Goal: Transaction & Acquisition: Purchase product/service

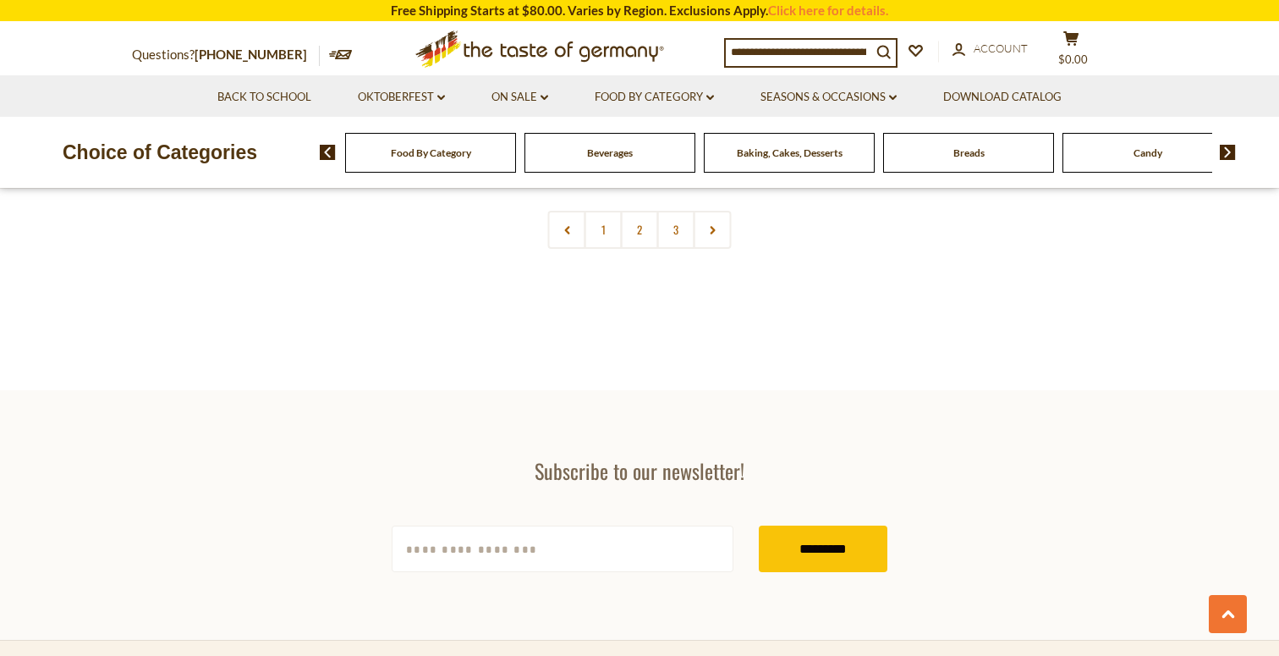
scroll to position [3719, 0]
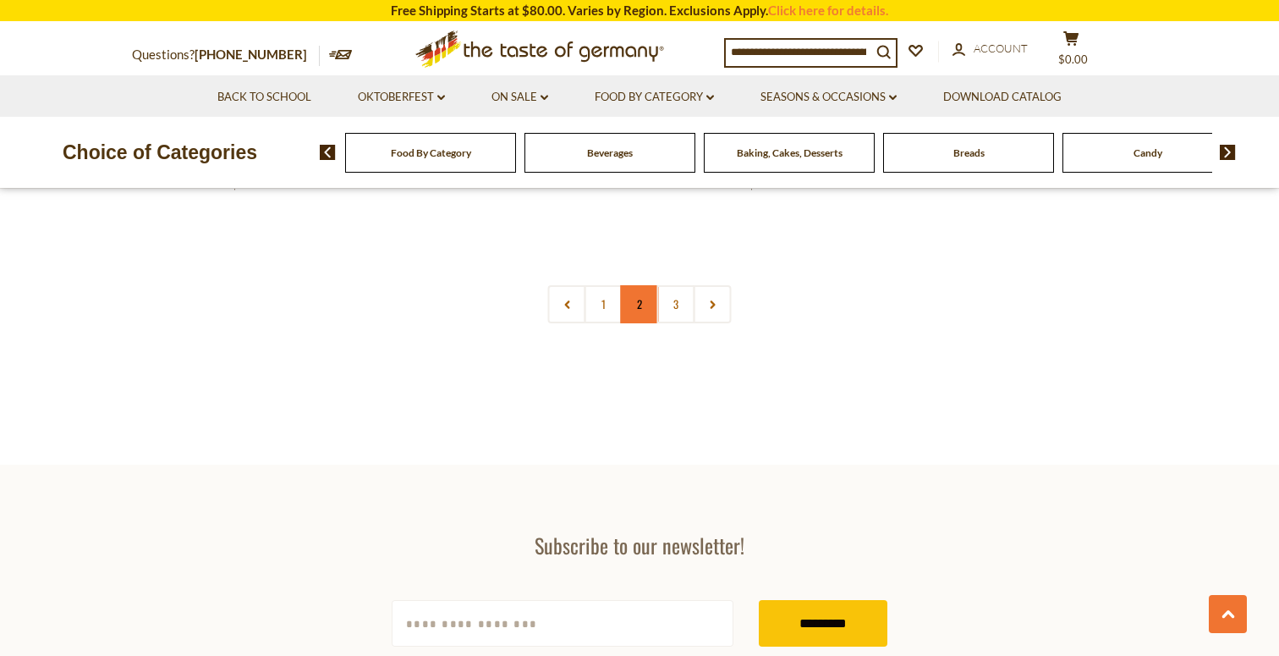
click at [636, 314] on link "2" at bounding box center [640, 304] width 38 height 38
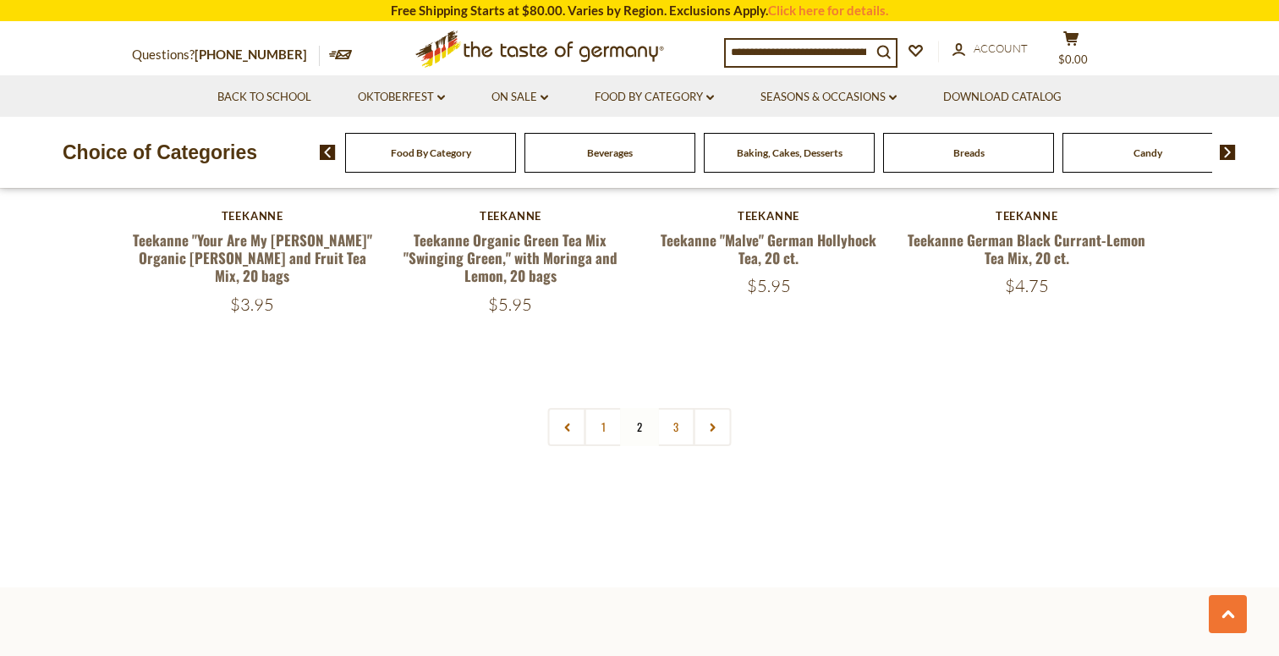
scroll to position [3741, 0]
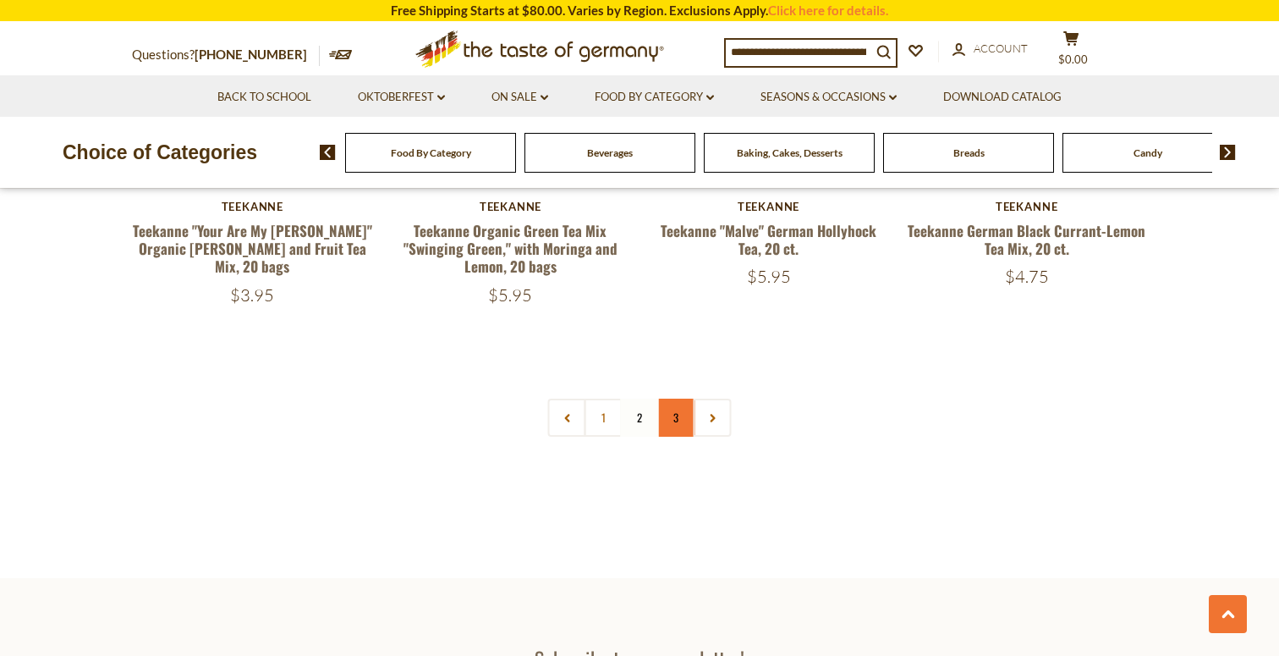
click at [667, 415] on link "3" at bounding box center [676, 417] width 38 height 38
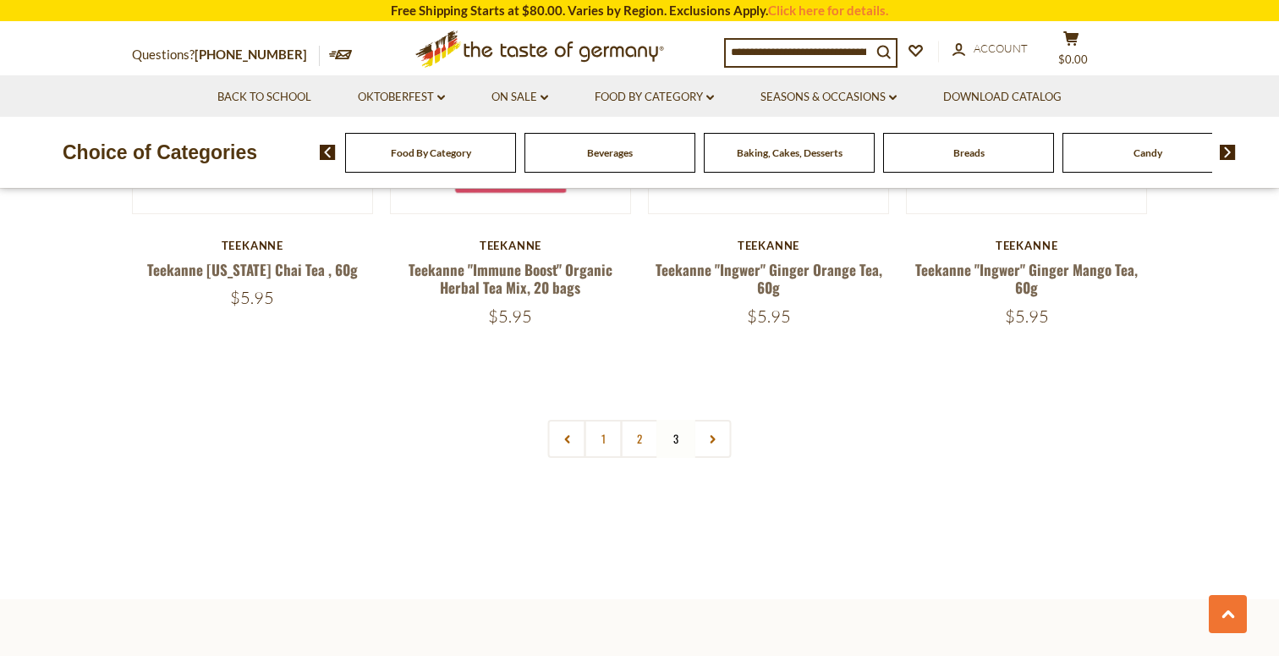
scroll to position [2414, 0]
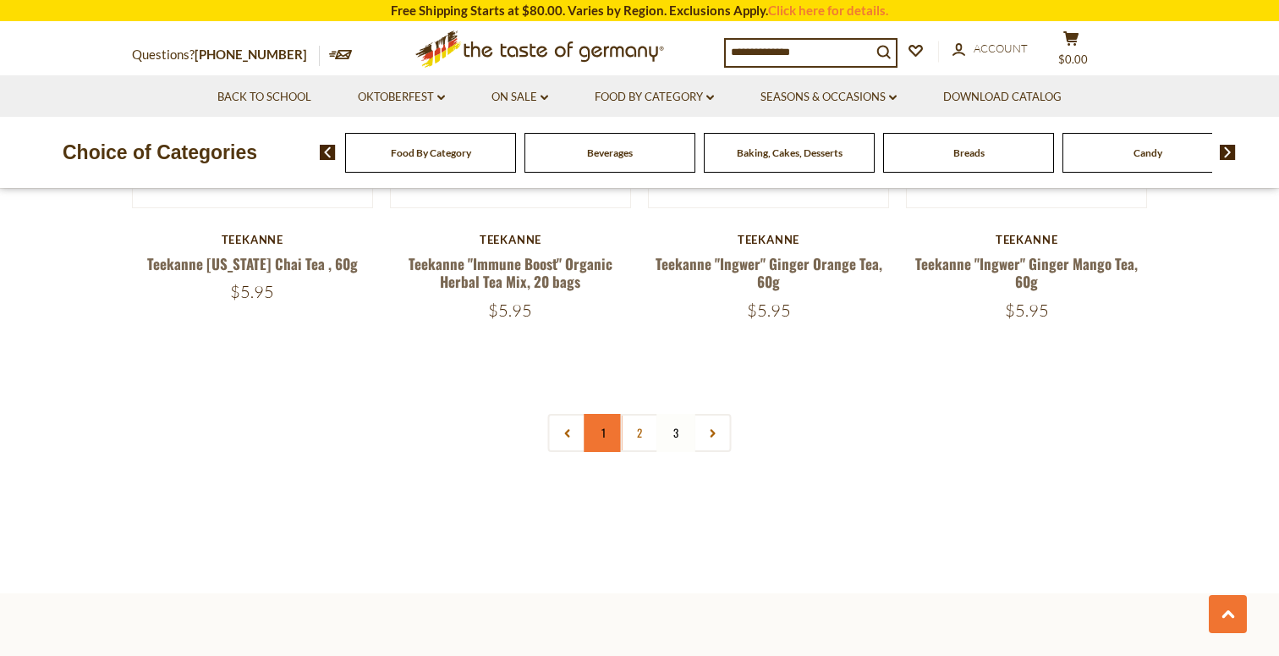
click at [608, 420] on link "1" at bounding box center [604, 433] width 38 height 38
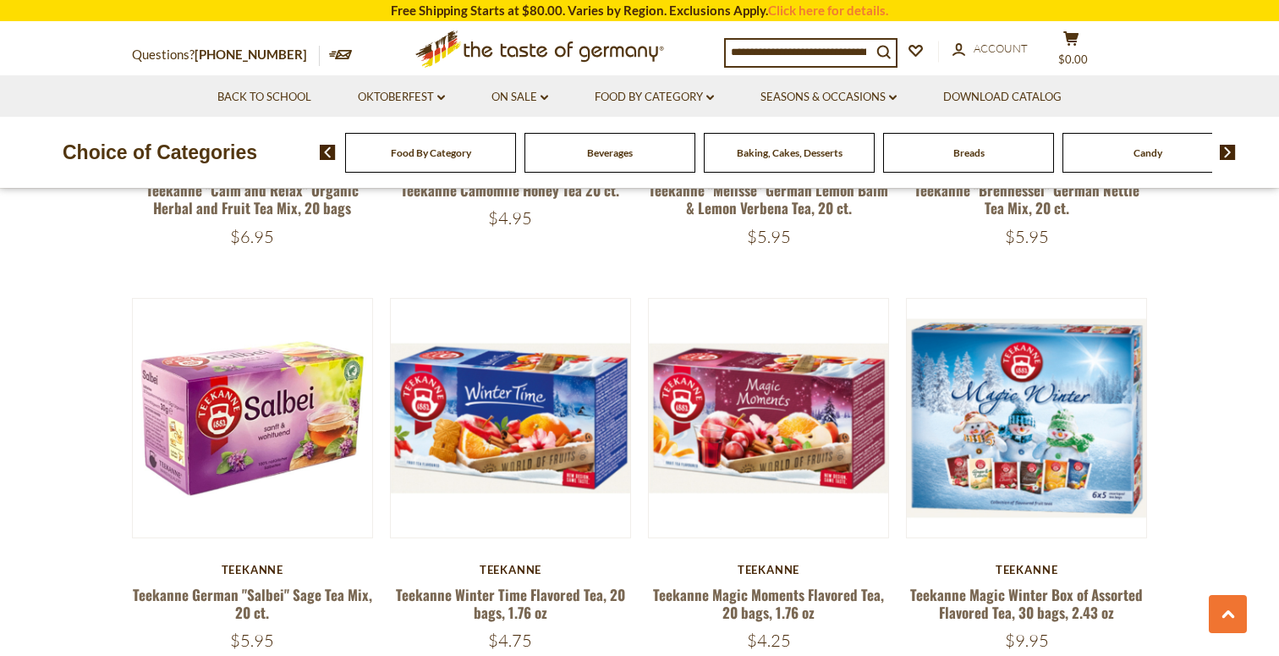
scroll to position [1266, 0]
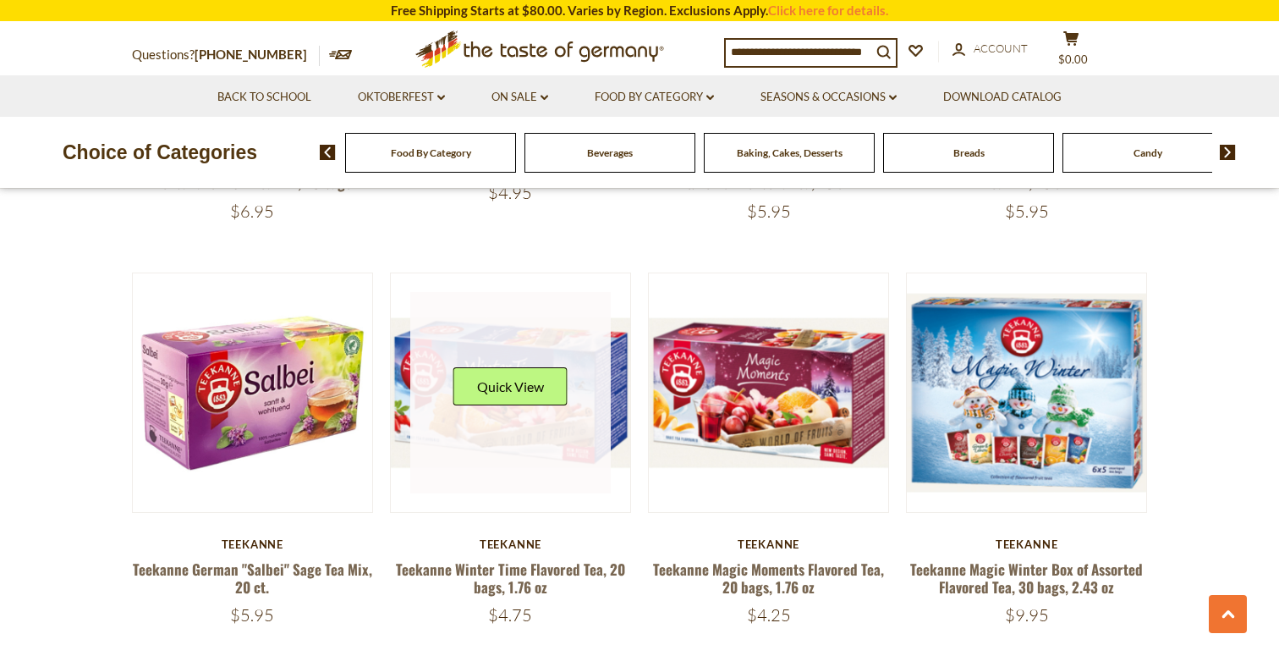
click at [515, 411] on div "Quick View" at bounding box center [510, 392] width 114 height 51
click at [499, 380] on button "Quick View" at bounding box center [510, 386] width 114 height 38
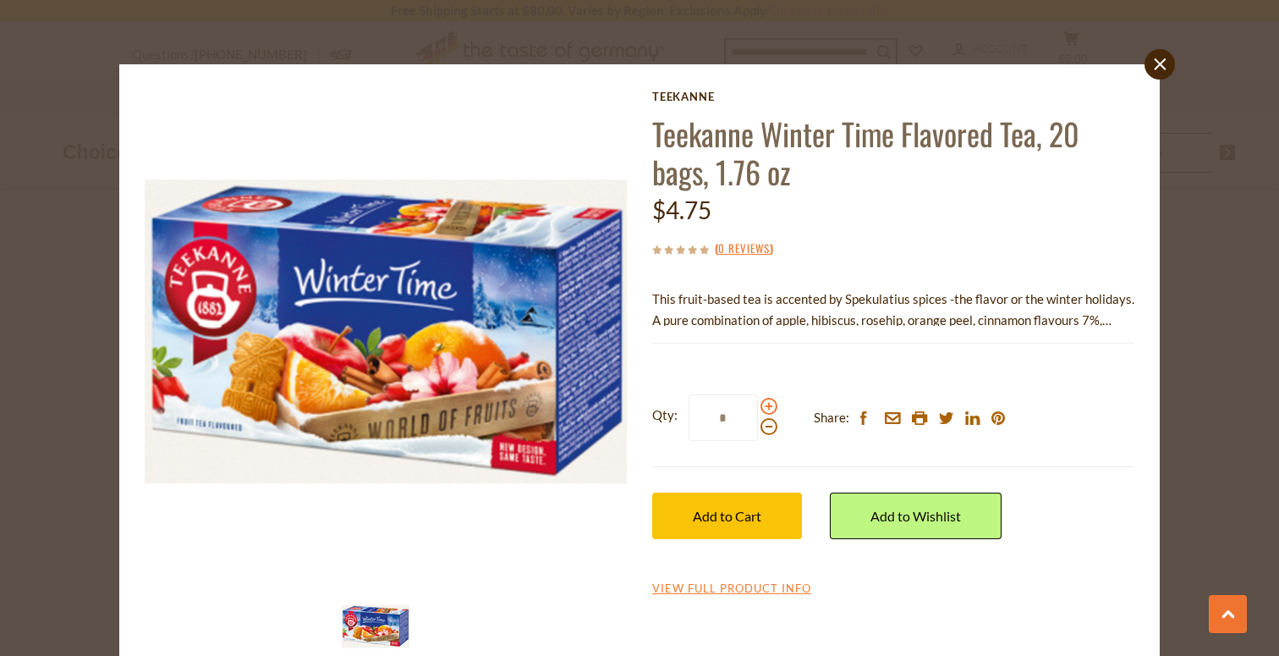
click at [768, 409] on span at bounding box center [769, 406] width 17 height 17
click at [758, 409] on input "*" at bounding box center [723, 417] width 69 height 47
type input "*"
click at [726, 517] on span "Add to Cart" at bounding box center [727, 516] width 69 height 16
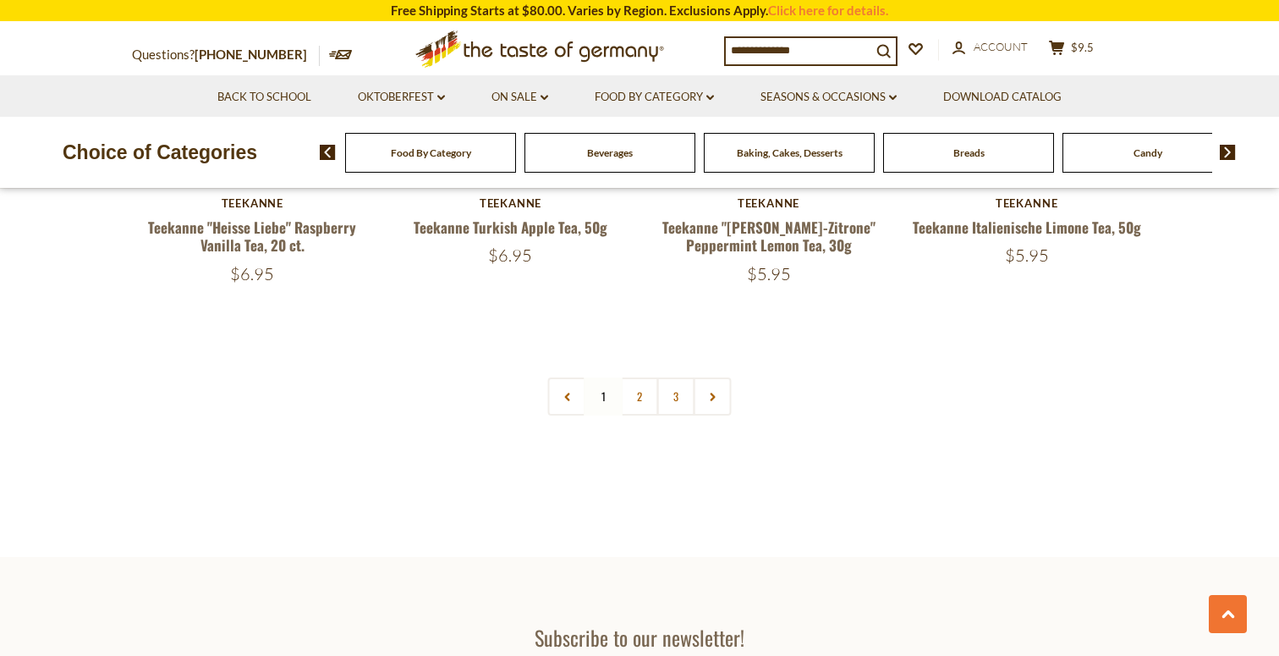
scroll to position [3626, 0]
click at [635, 397] on link "2" at bounding box center [640, 397] width 38 height 38
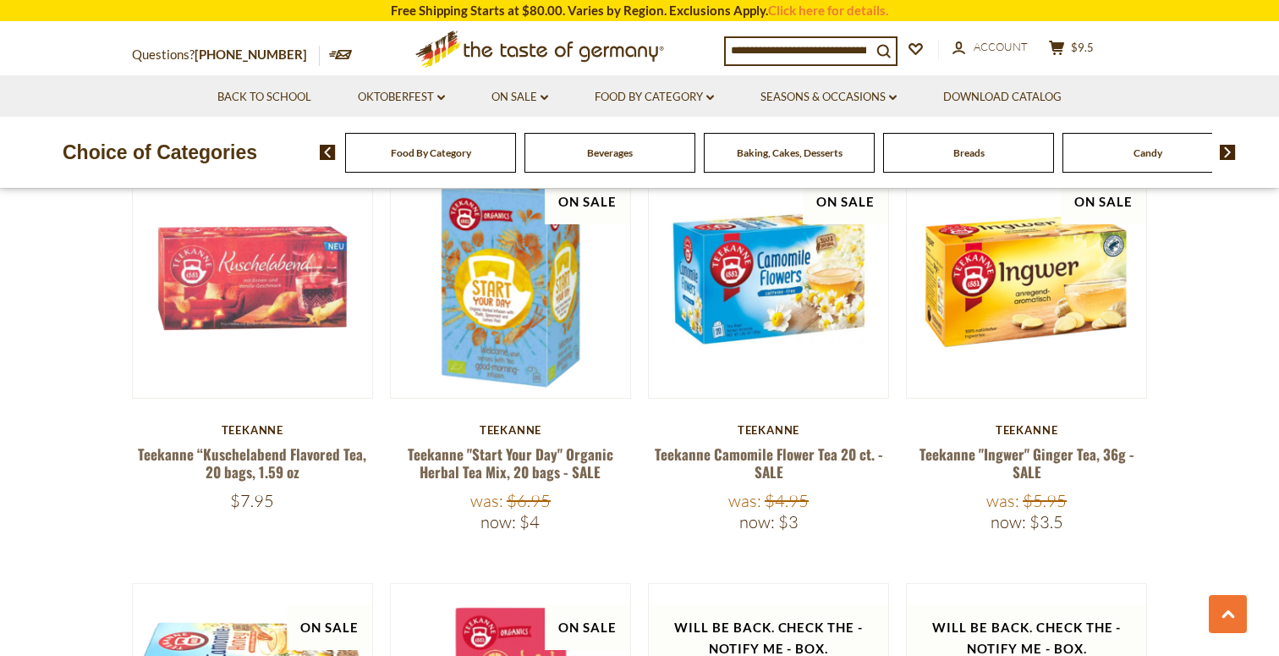
scroll to position [2230, 0]
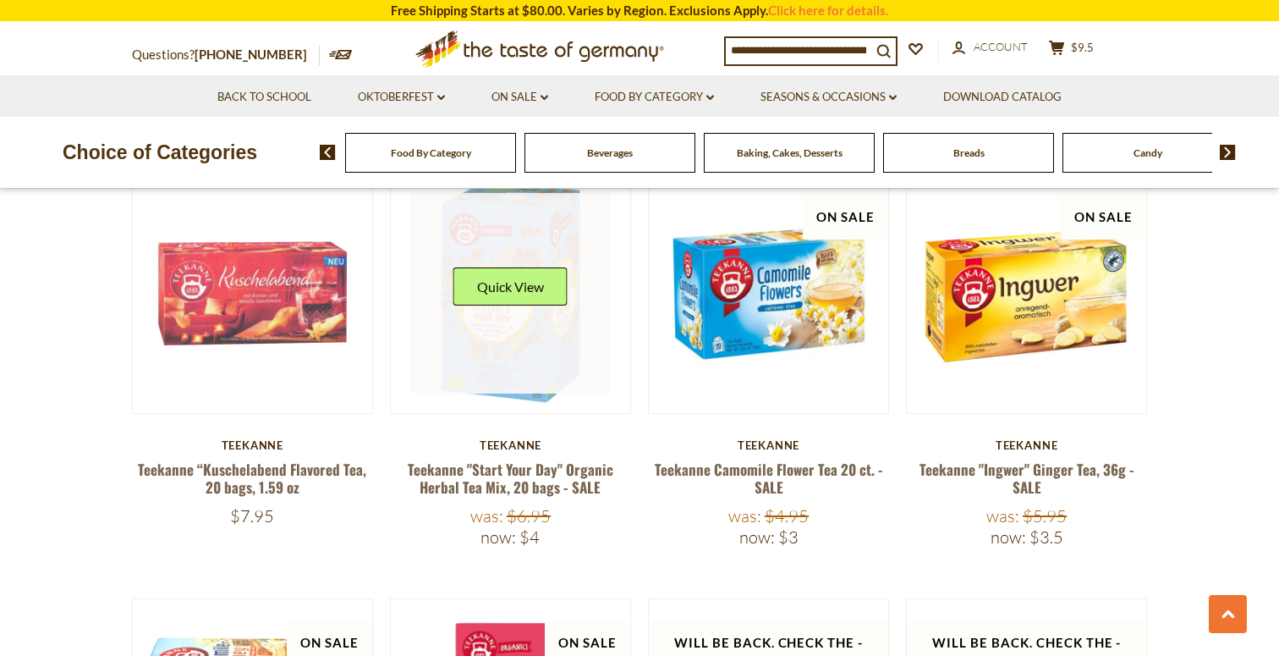
click at [515, 325] on link at bounding box center [510, 293] width 201 height 201
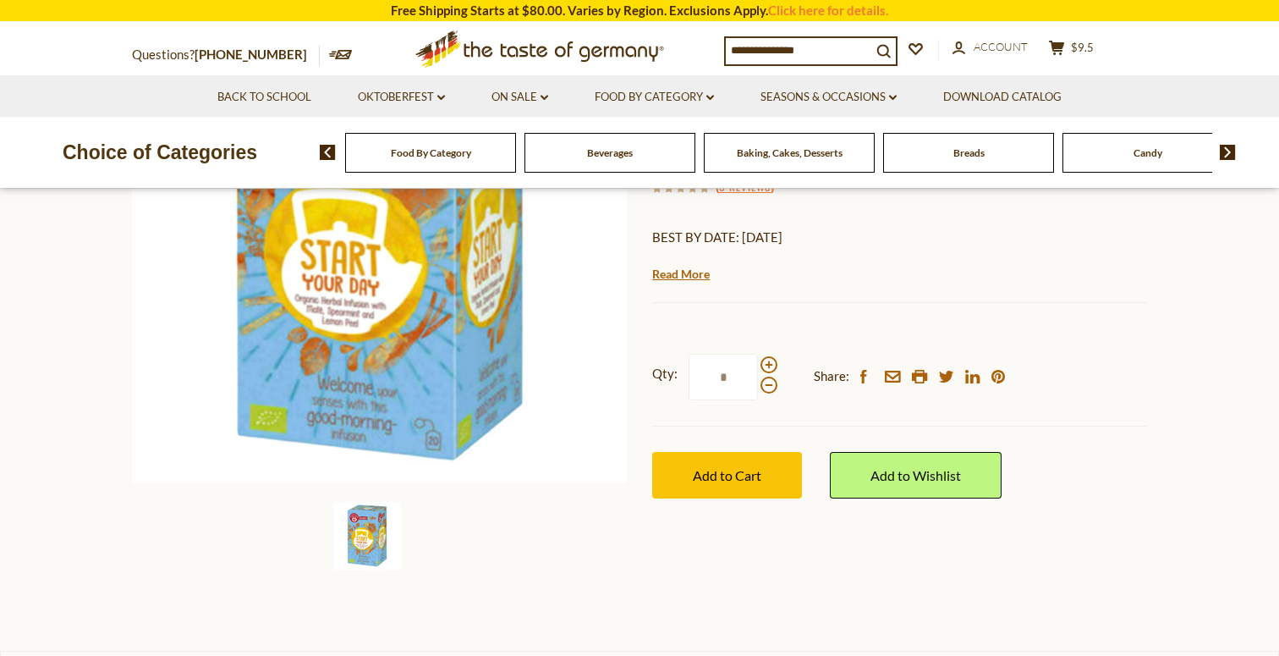
scroll to position [306, 0]
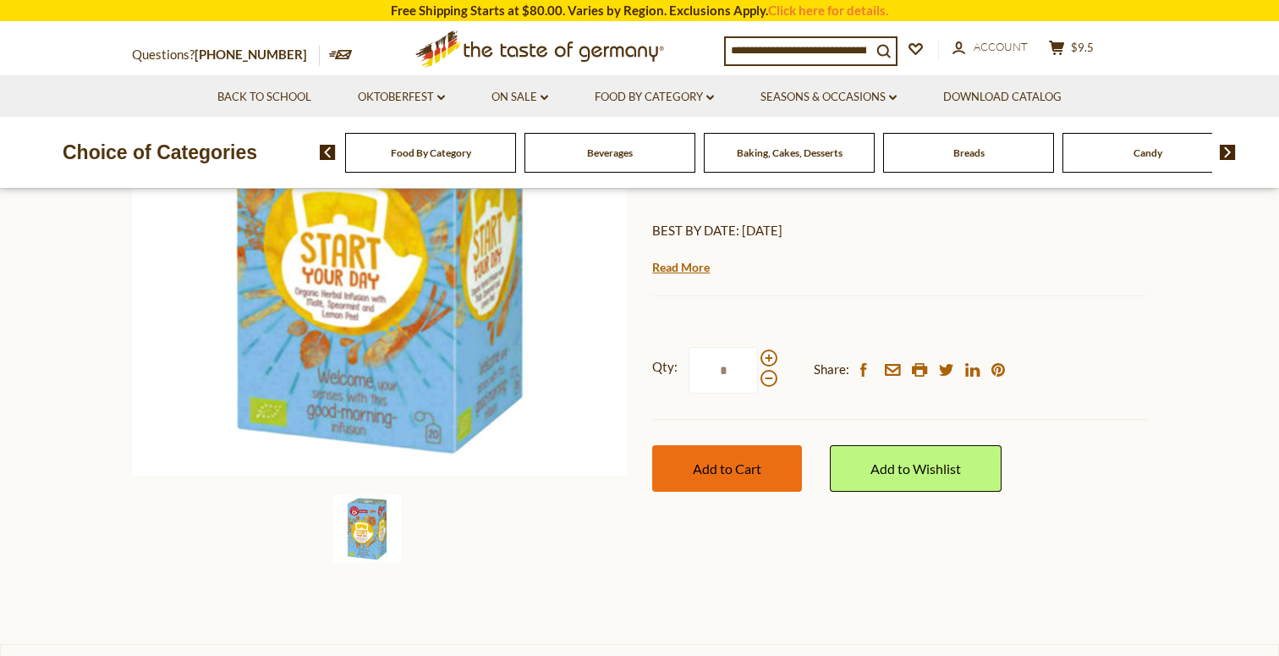
click at [725, 477] on button "Add to Cart" at bounding box center [727, 468] width 150 height 47
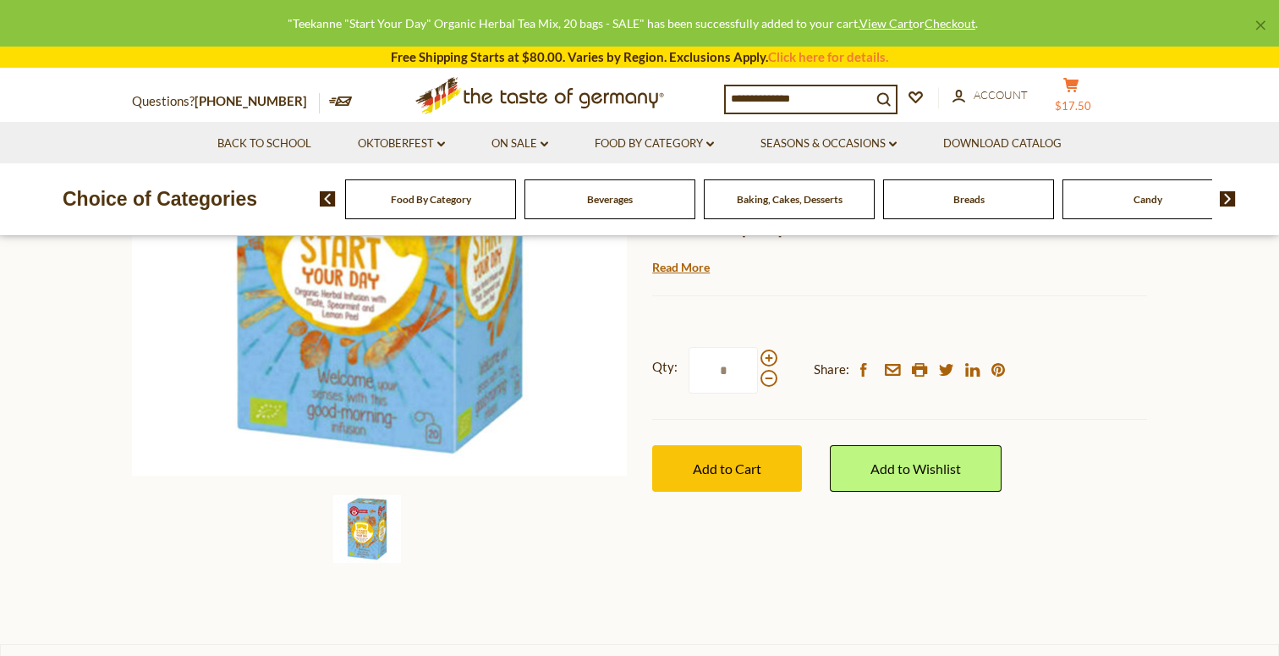
click at [1079, 92] on icon "cart" at bounding box center [1071, 85] width 16 height 14
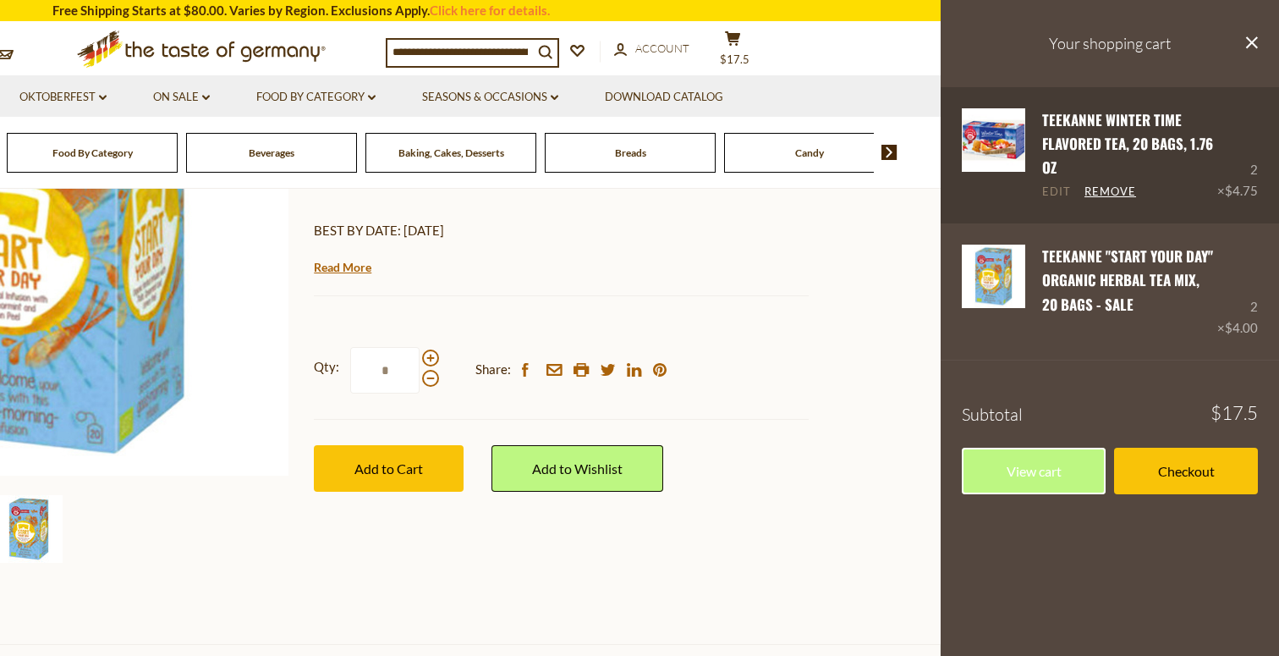
click at [1047, 196] on link "Edit" at bounding box center [1056, 191] width 29 height 15
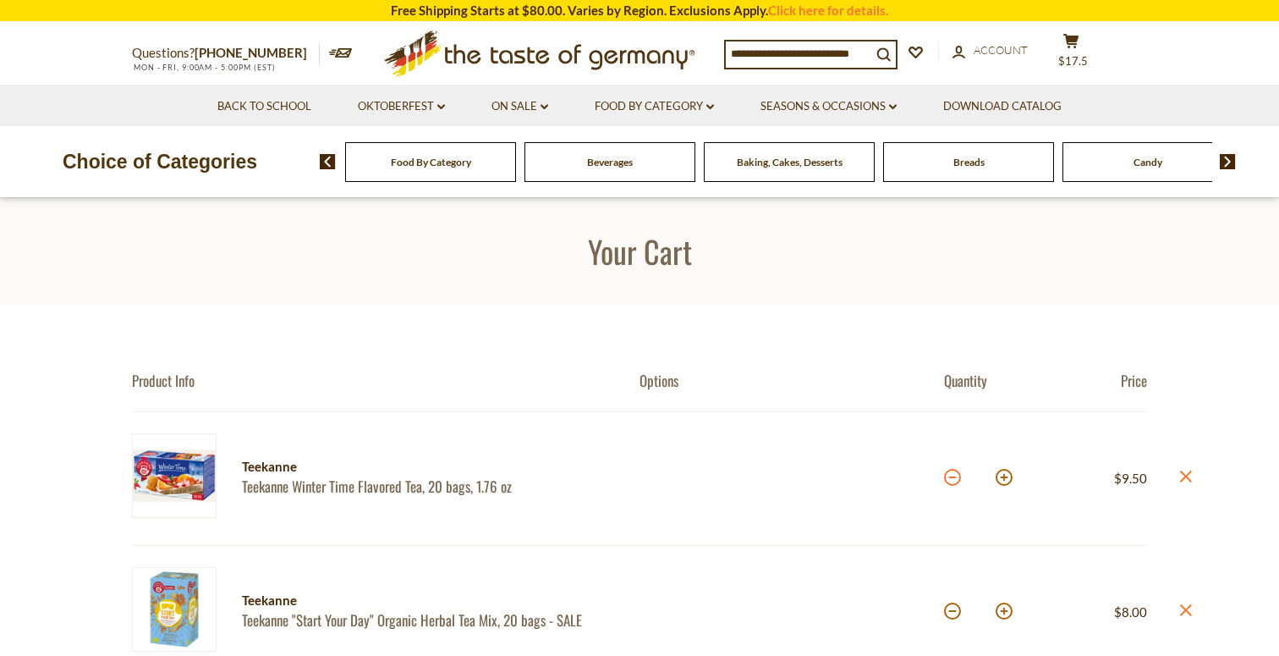
click at [950, 478] on button at bounding box center [952, 477] width 17 height 17
type input "*"
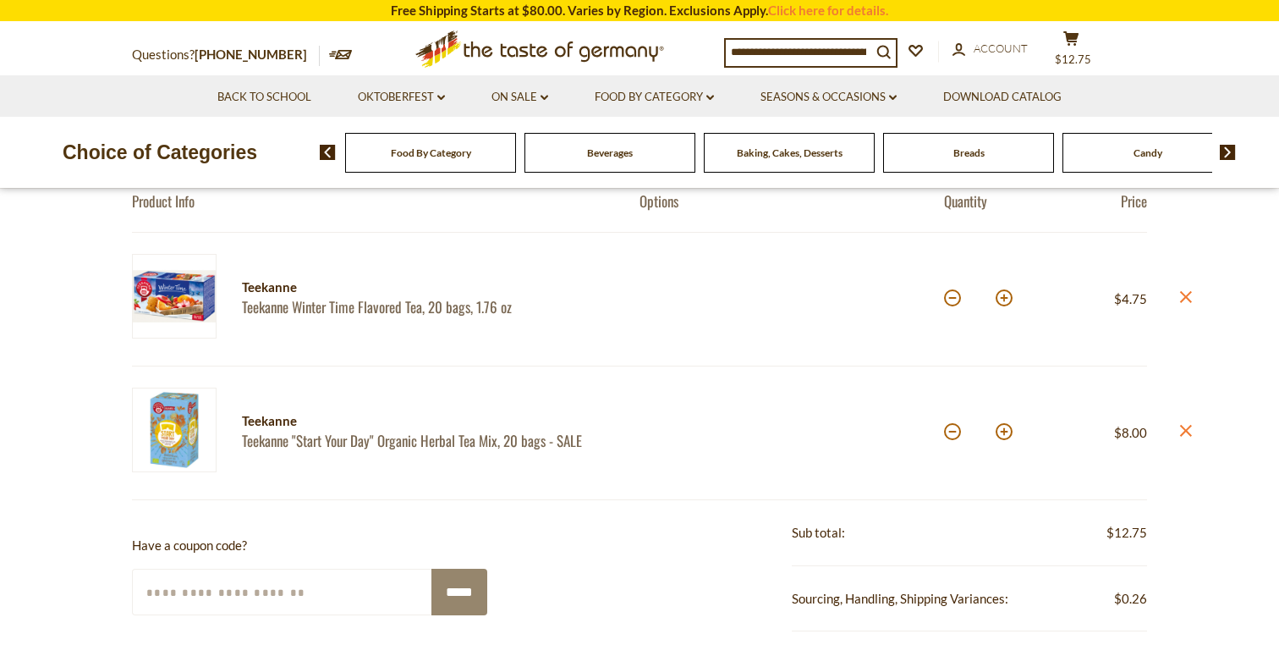
scroll to position [189, 0]
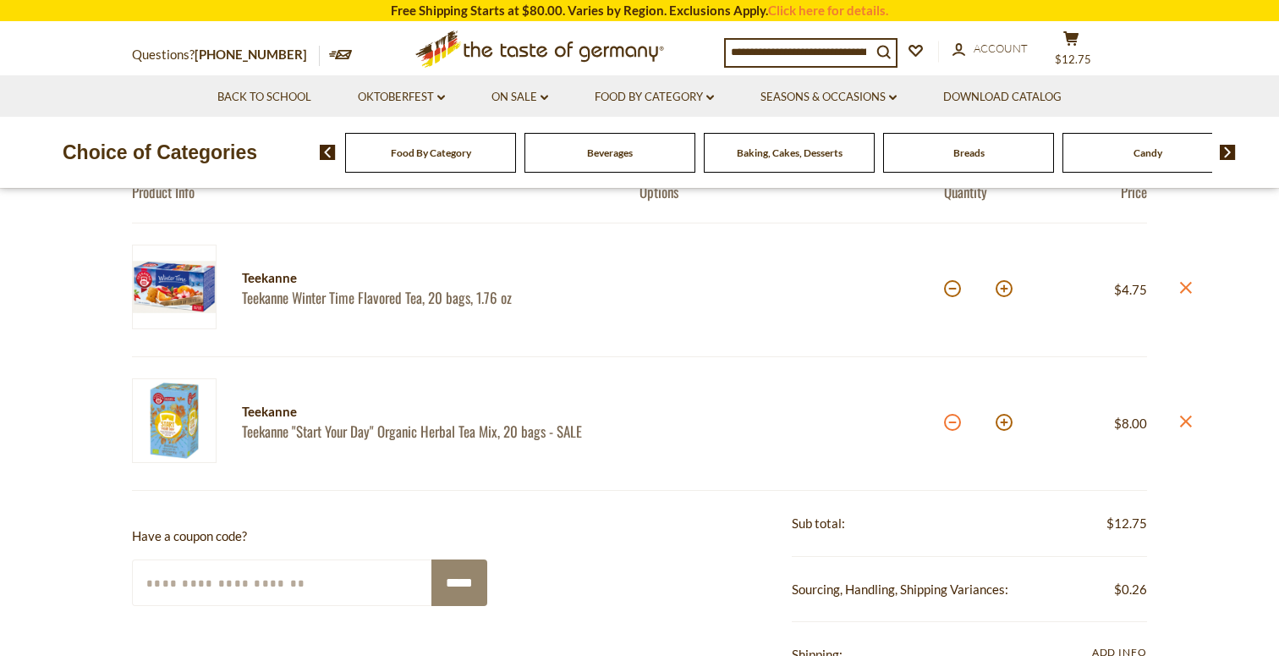
click at [956, 419] on button at bounding box center [952, 422] width 17 height 17
type input "*"
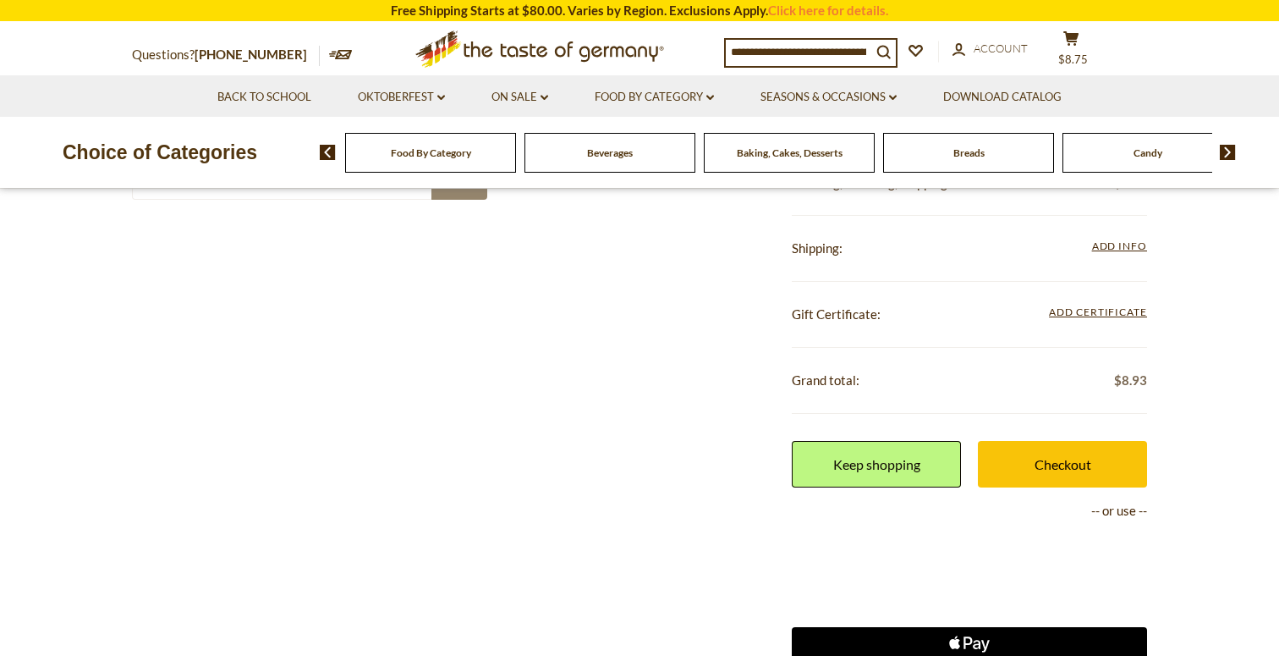
scroll to position [609, 0]
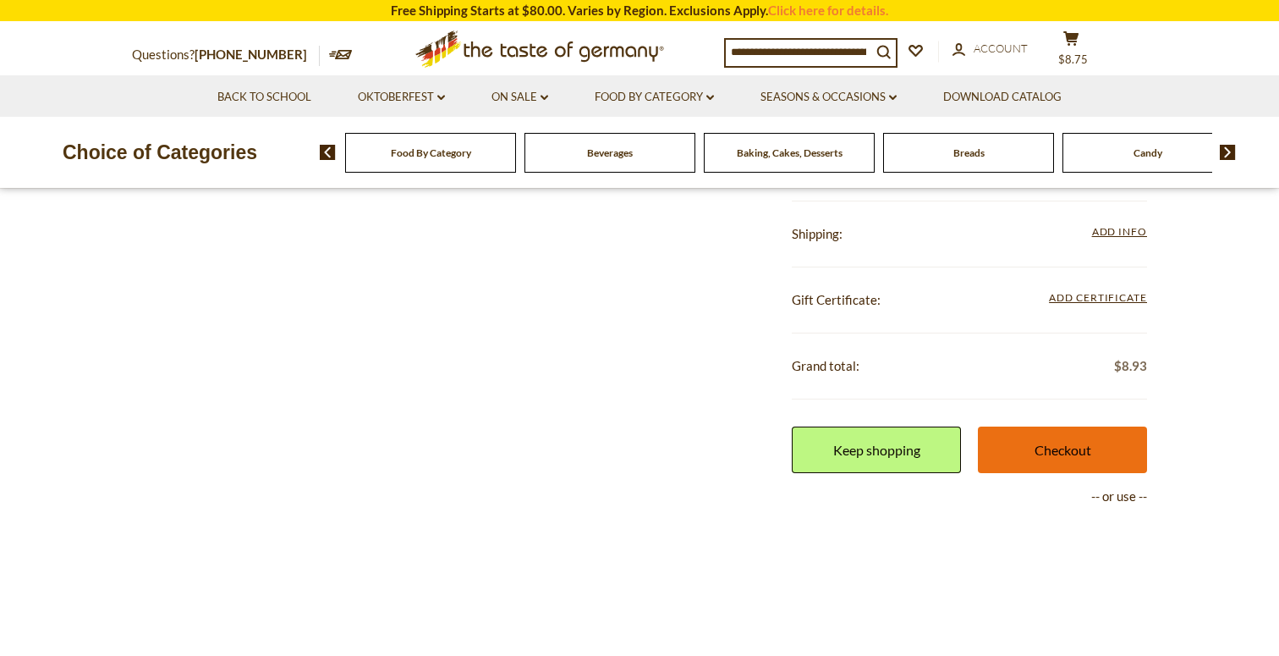
click at [1065, 440] on link "Checkout" at bounding box center [1062, 449] width 169 height 47
